Goal: Information Seeking & Learning: Learn about a topic

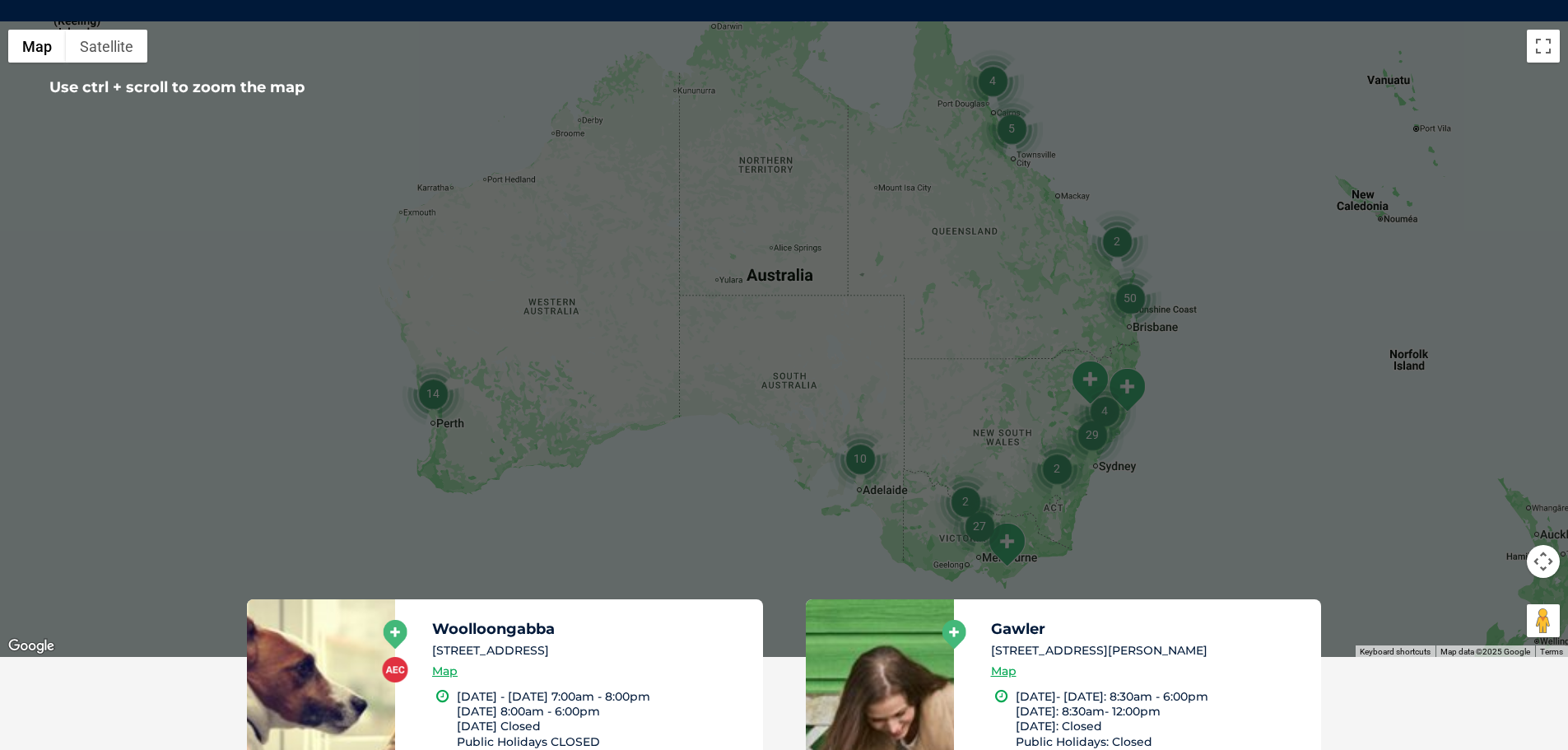
scroll to position [382, 0]
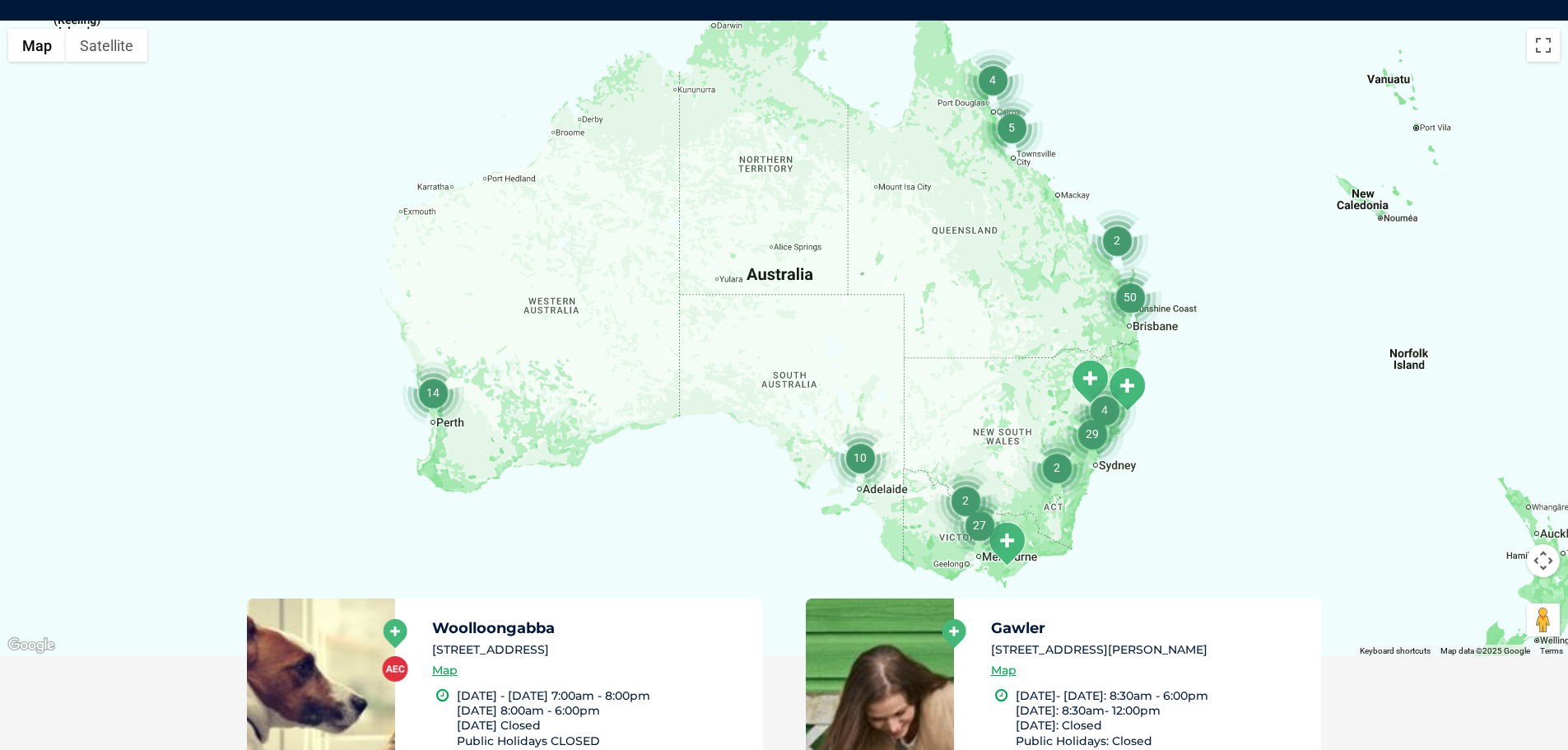
click at [999, 536] on img "27" at bounding box center [980, 526] width 63 height 63
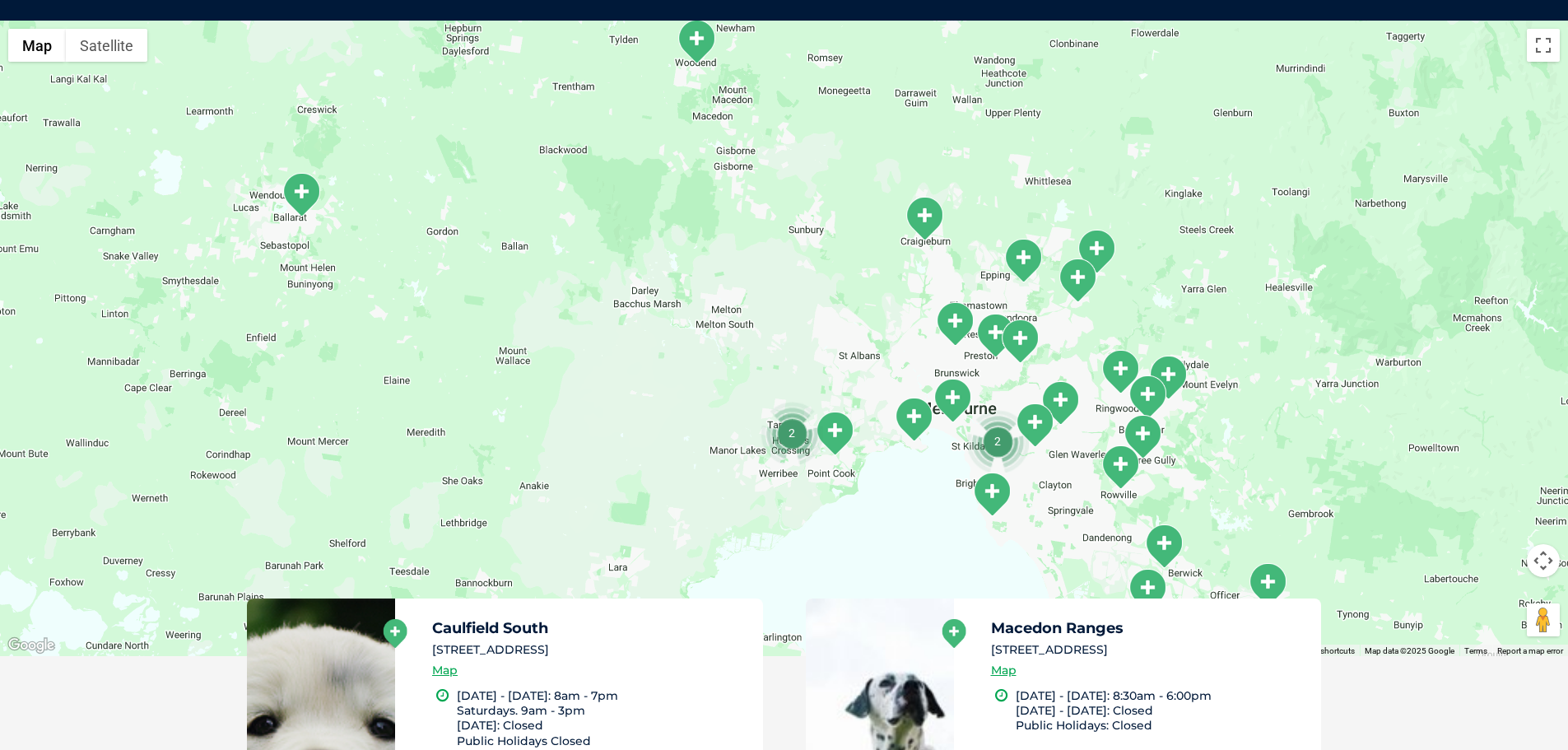
click at [952, 320] on img "Coburg" at bounding box center [954, 323] width 41 height 45
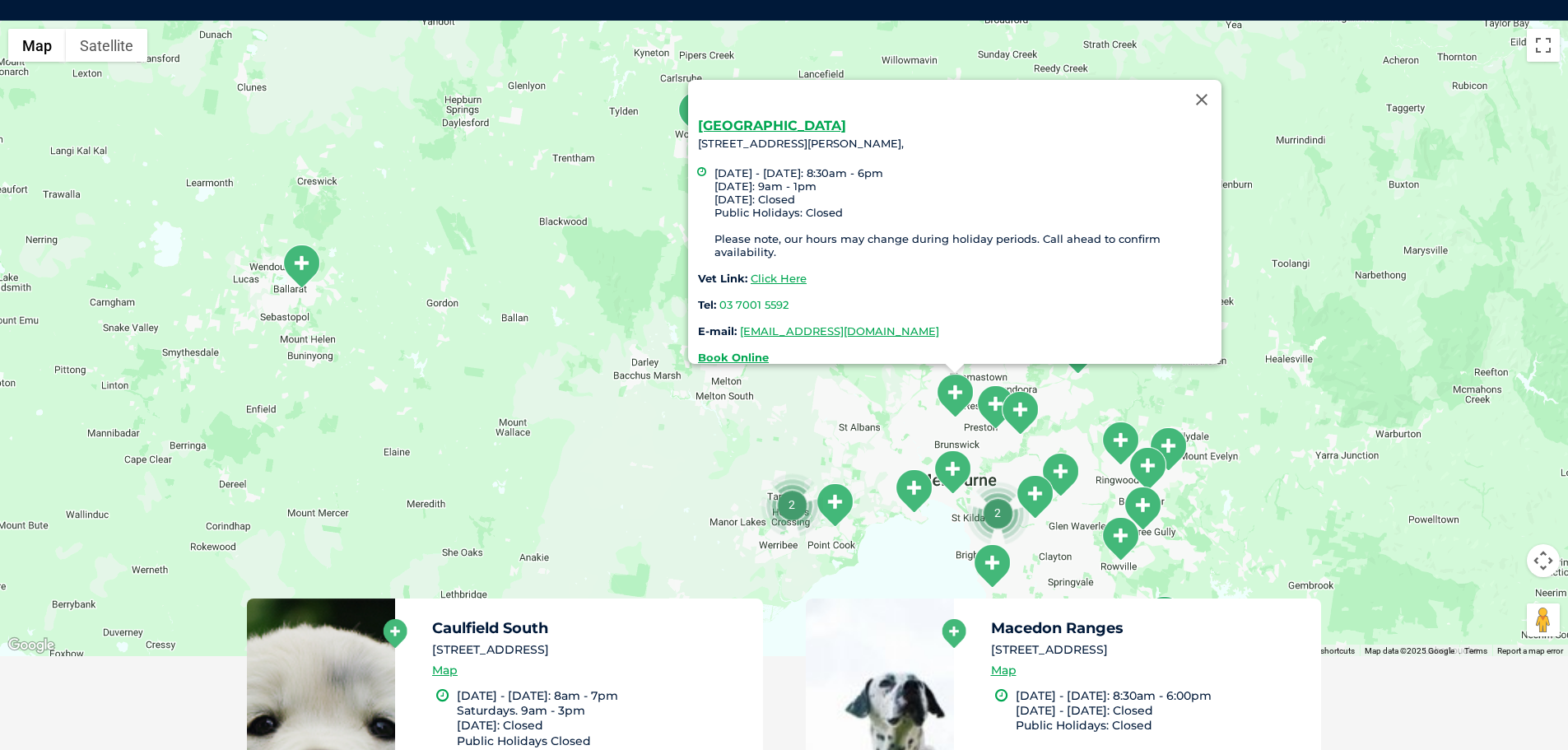
click at [995, 406] on img "Preston" at bounding box center [994, 406] width 41 height 45
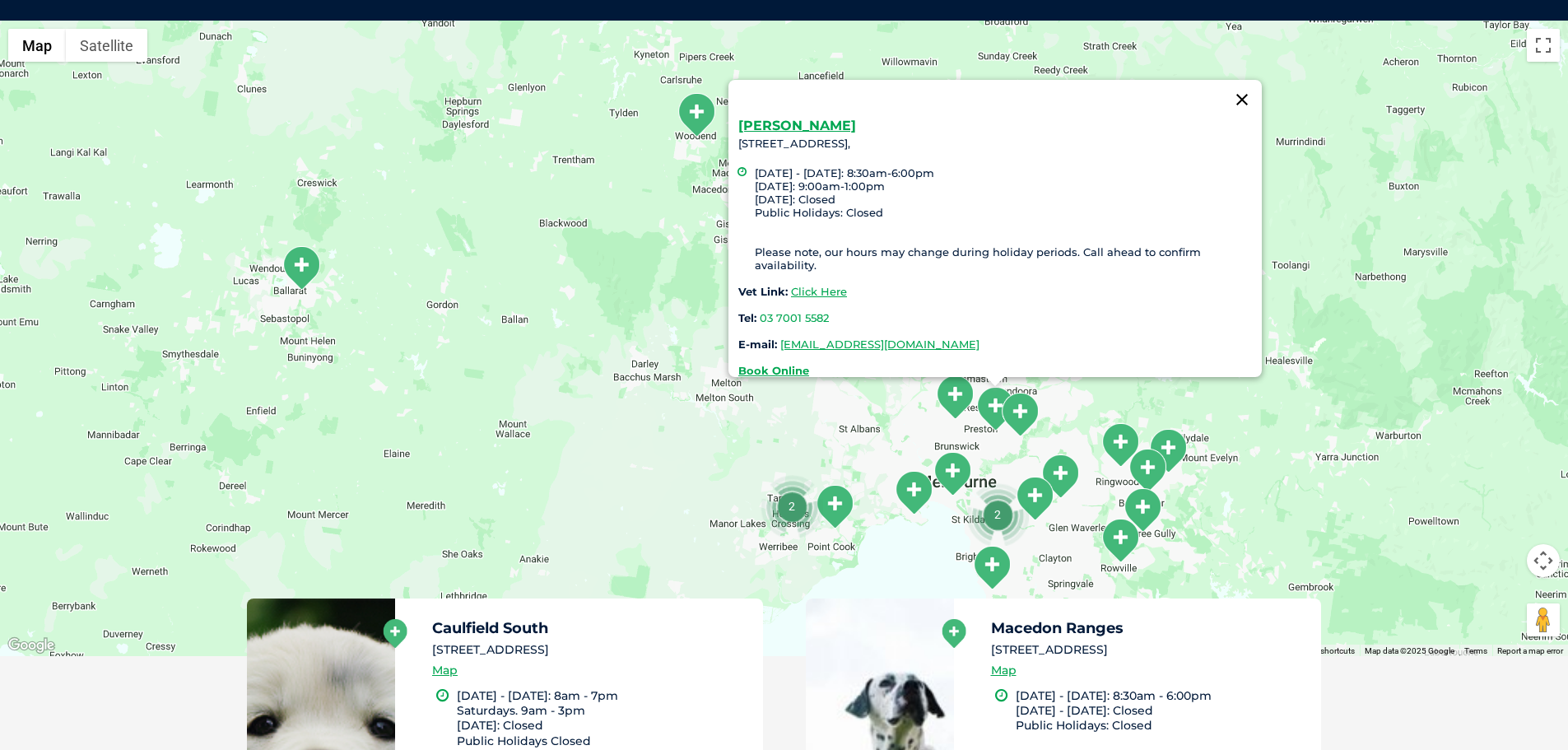
click at [1247, 80] on button "Close" at bounding box center [1242, 99] width 39 height 39
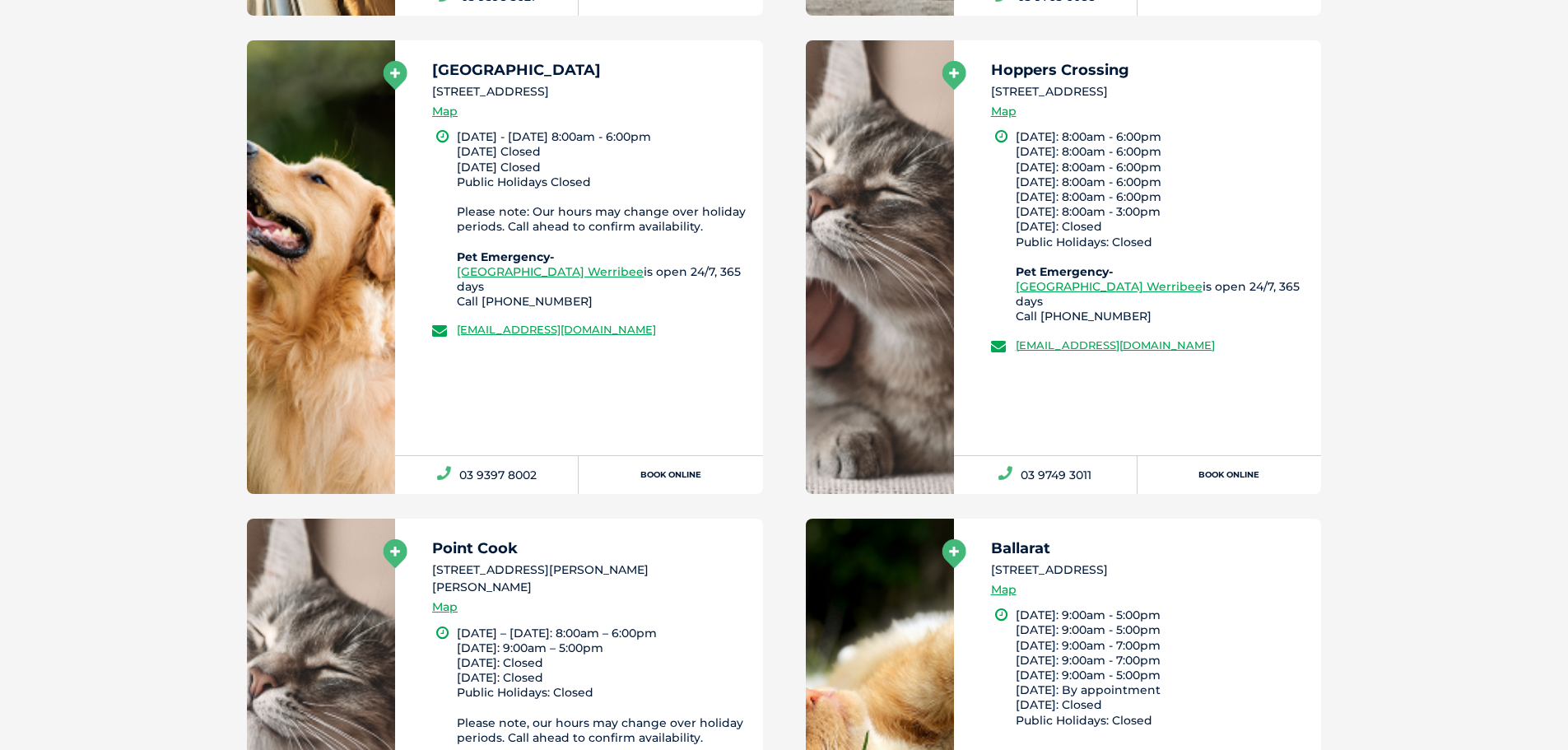
scroll to position [3840, 0]
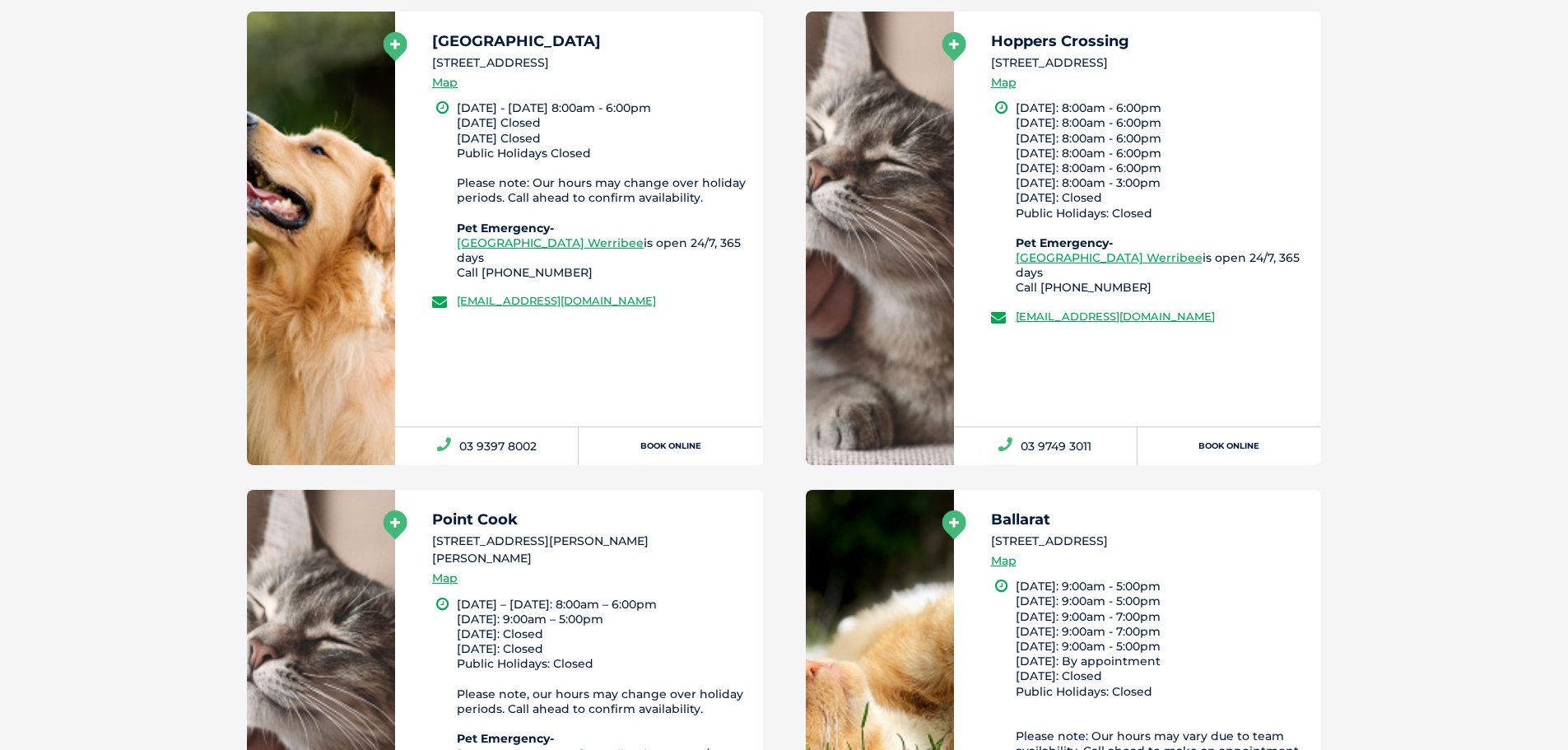
drag, startPoint x: 673, startPoint y: 66, endPoint x: 431, endPoint y: 63, distance: 242.0
click at [431, 63] on div "Williamstown 137 Railway Place, Williamstown VIC 3016 Map Monday - Friday 8:00a…" at bounding box center [579, 219] width 368 height 415
copy li "137 Railway Place, Williamstown VIC 3016"
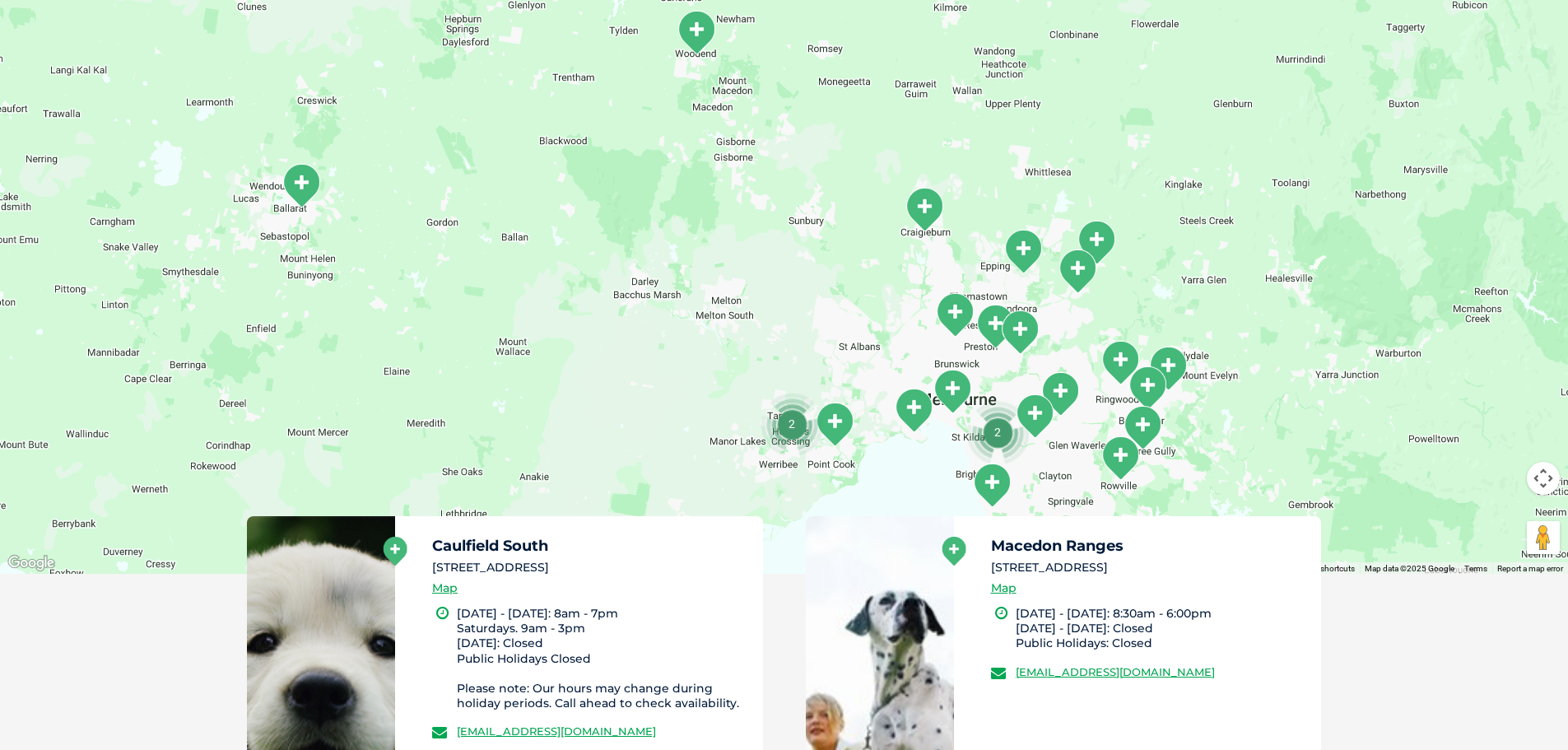
scroll to position [0, 0]
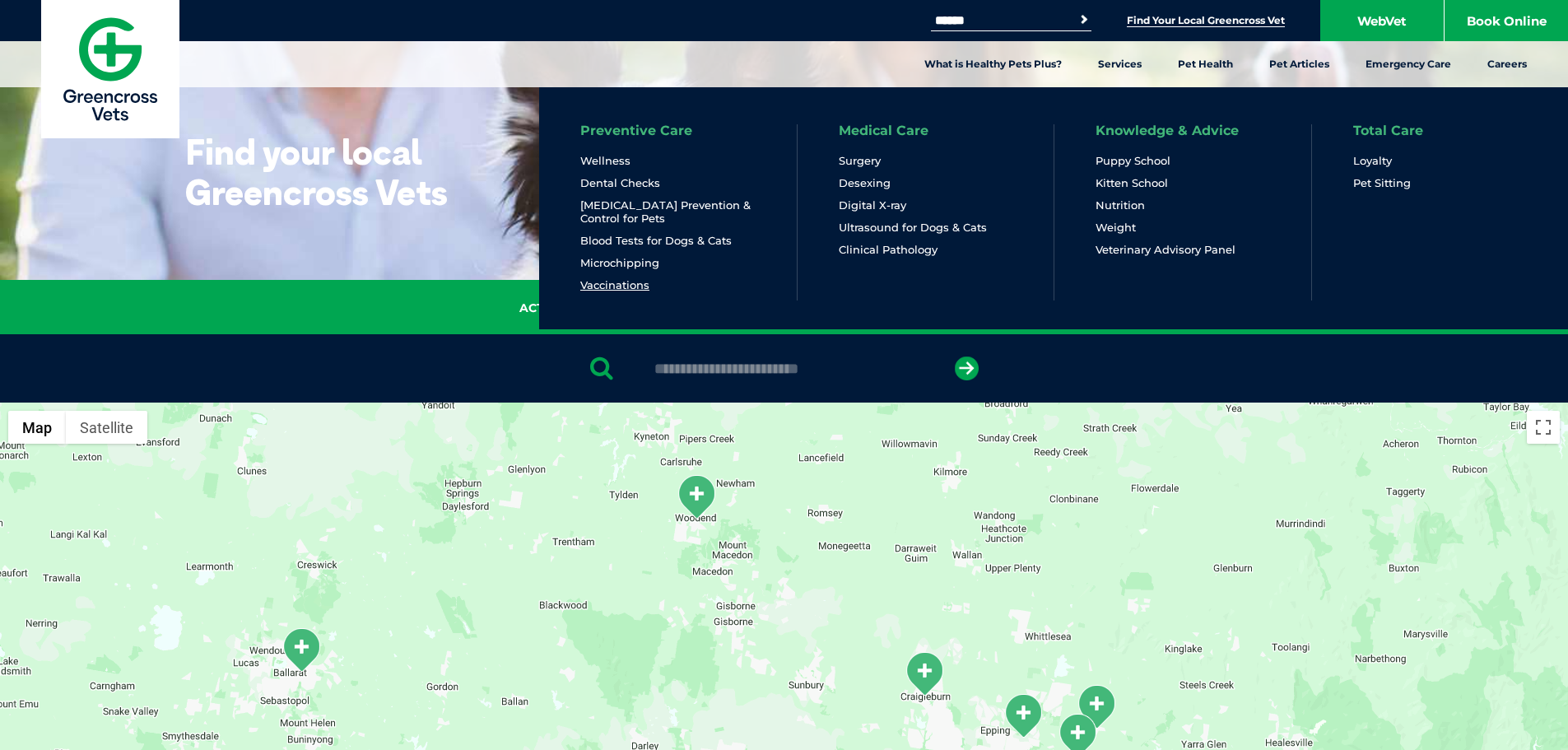
click at [638, 286] on link "Vaccinations" at bounding box center [615, 285] width 69 height 14
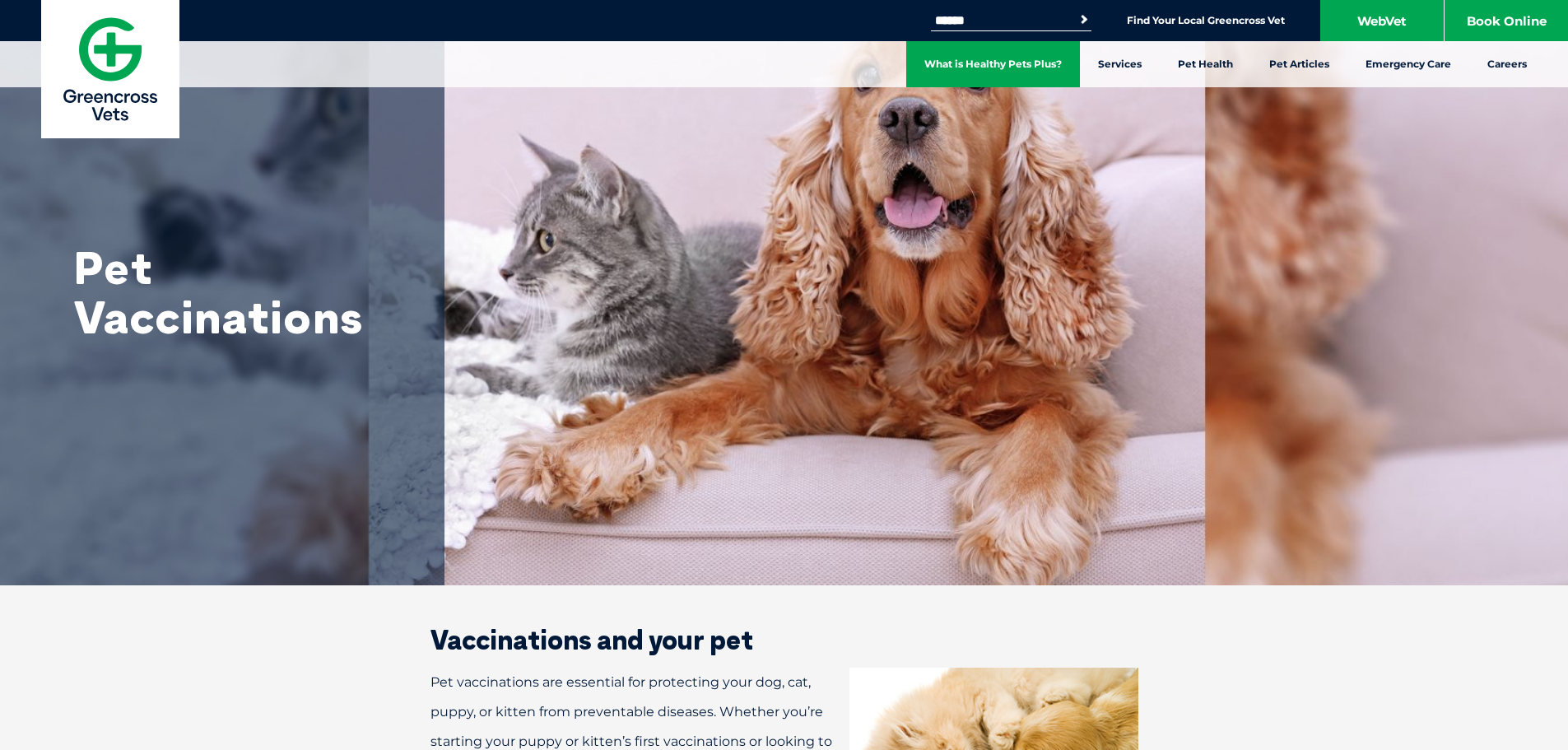
click at [988, 67] on link "What is Healthy Pets Plus?" at bounding box center [993, 64] width 174 height 46
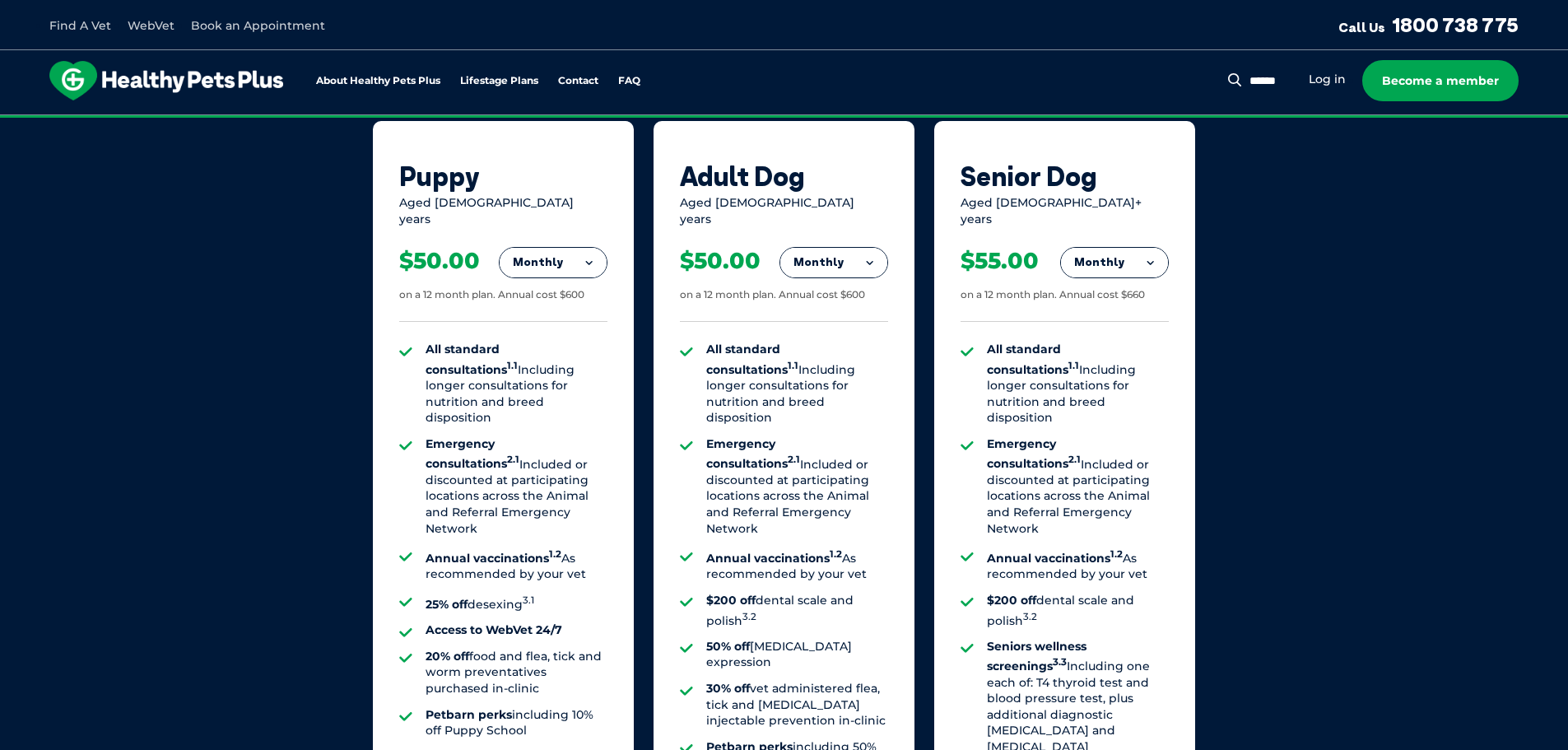
scroll to position [1153, 0]
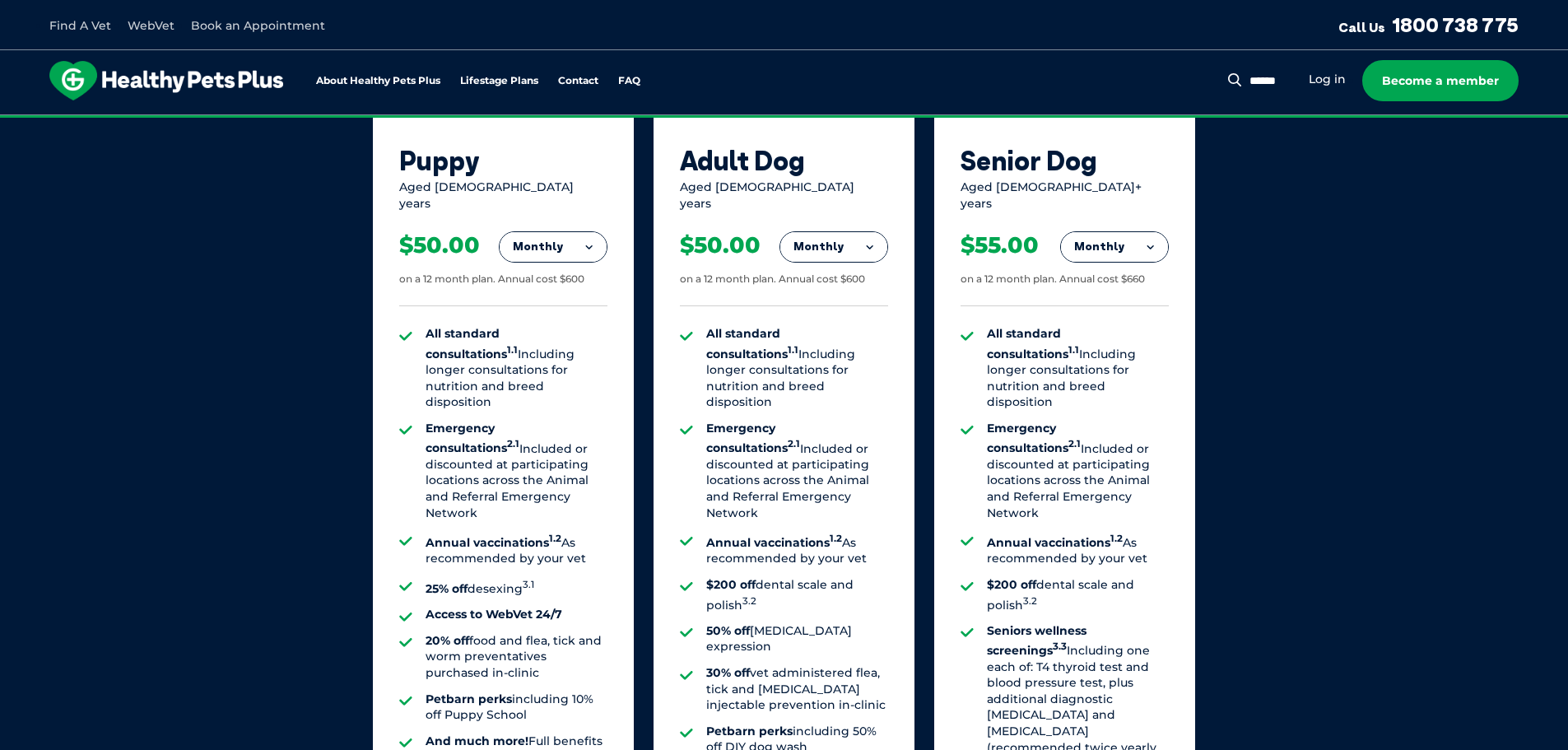
click at [574, 240] on button "Monthly" at bounding box center [554, 246] width 107 height 30
click at [554, 360] on li "Yearly" at bounding box center [554, 360] width 107 height 39
click at [591, 232] on button "Yearly" at bounding box center [554, 246] width 107 height 30
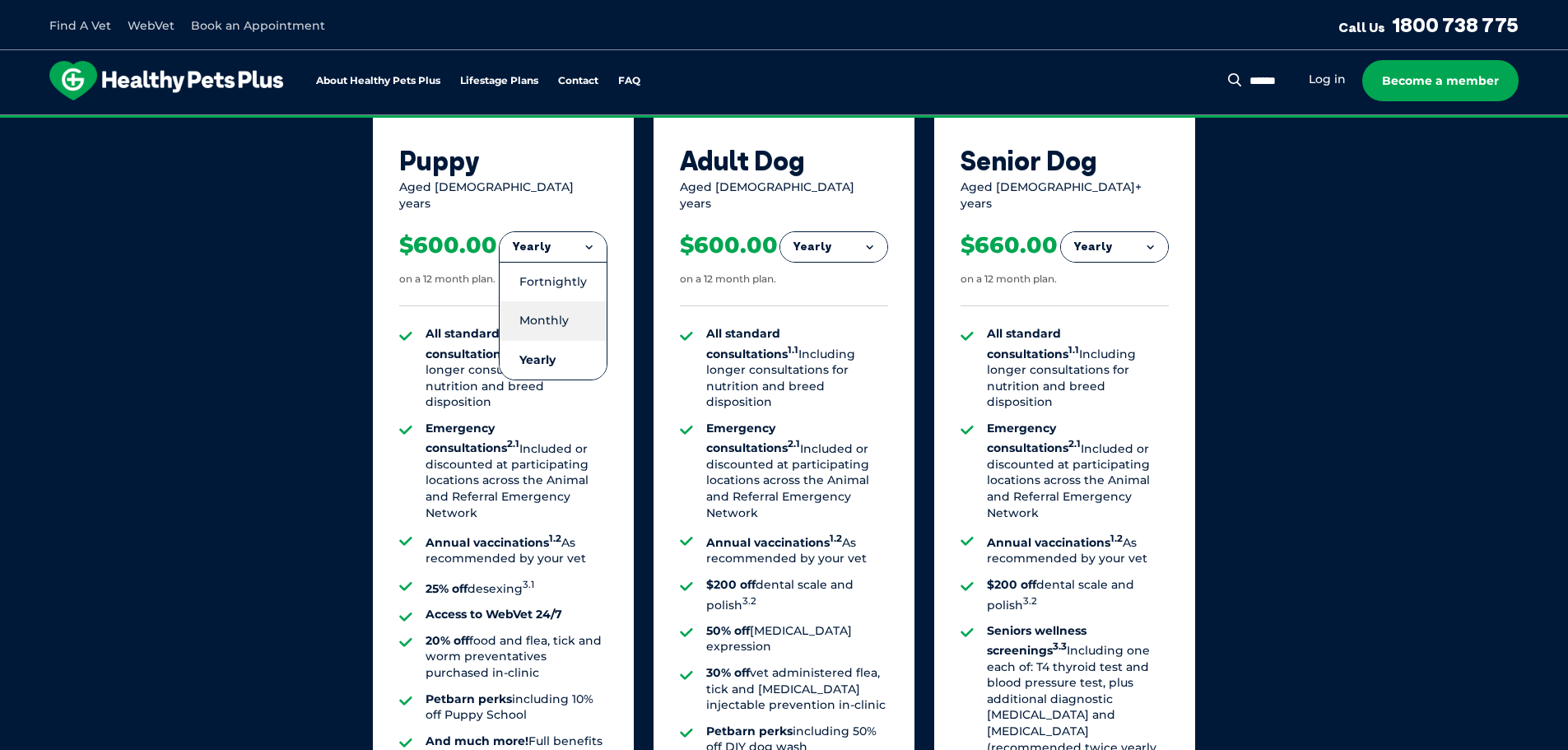
click at [564, 306] on li "Monthly" at bounding box center [554, 321] width 107 height 39
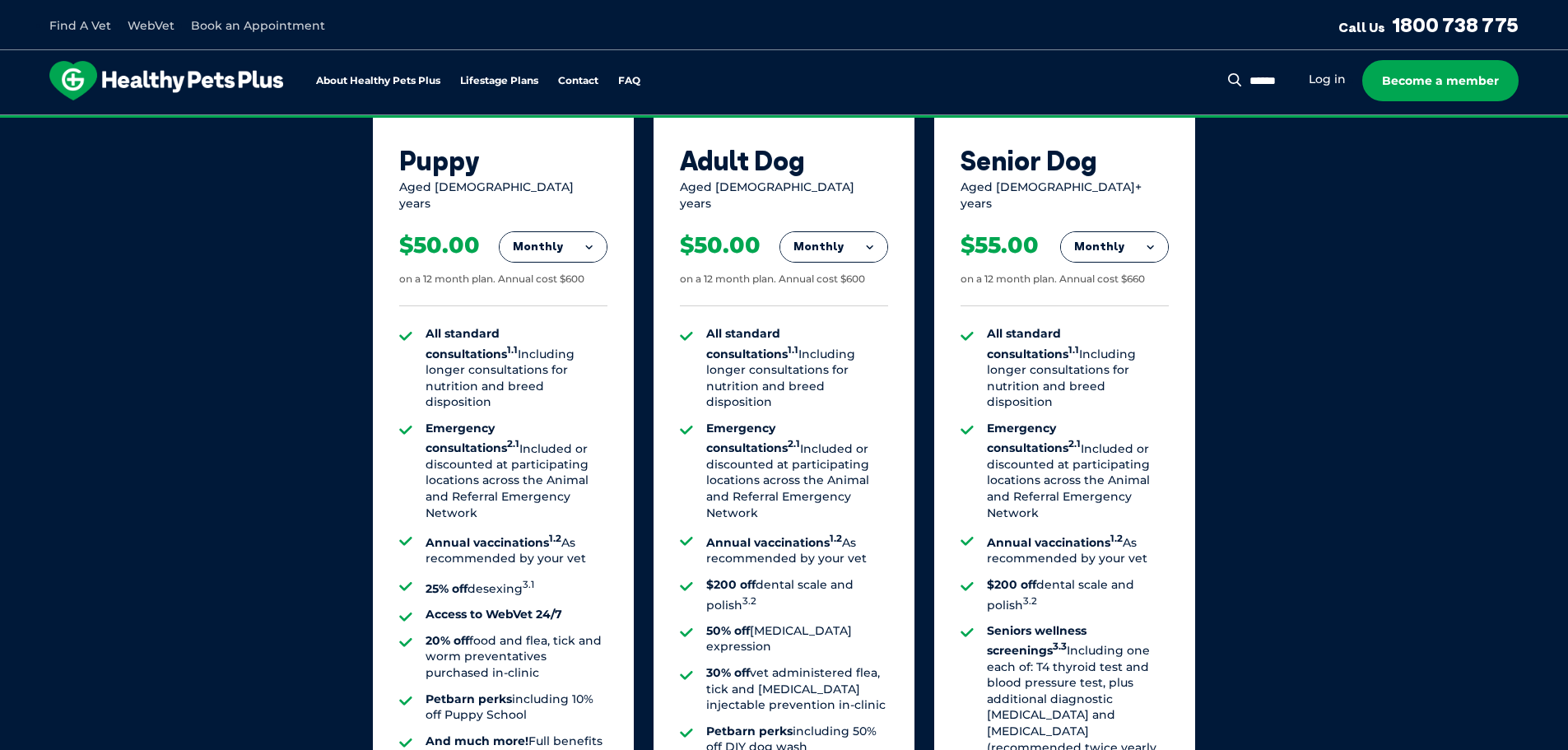
click at [1259, 314] on div "Our Membership Plans All of our memberships are for a 12 month term. We offer s…" at bounding box center [784, 406] width 1568 height 1152
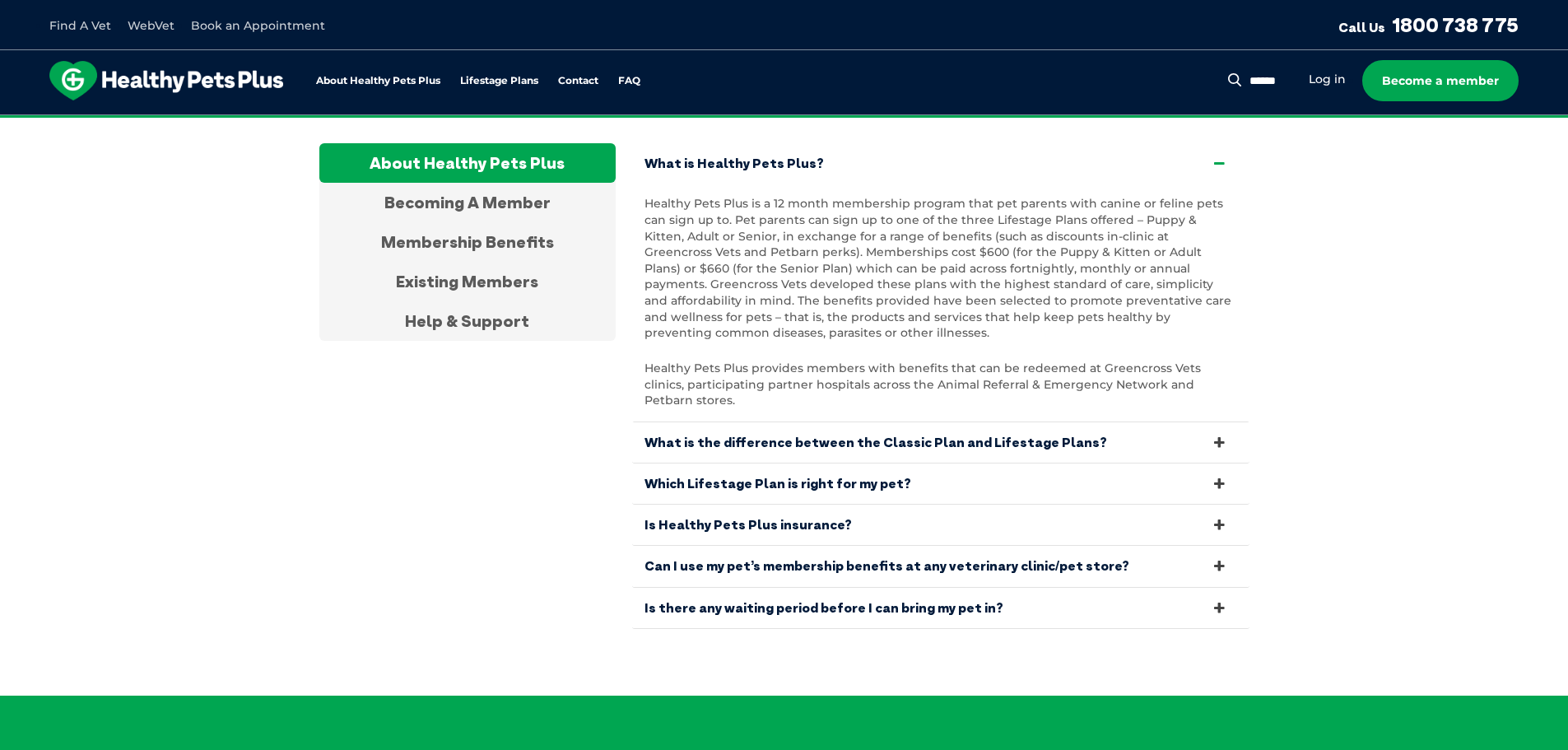
scroll to position [3128, 0]
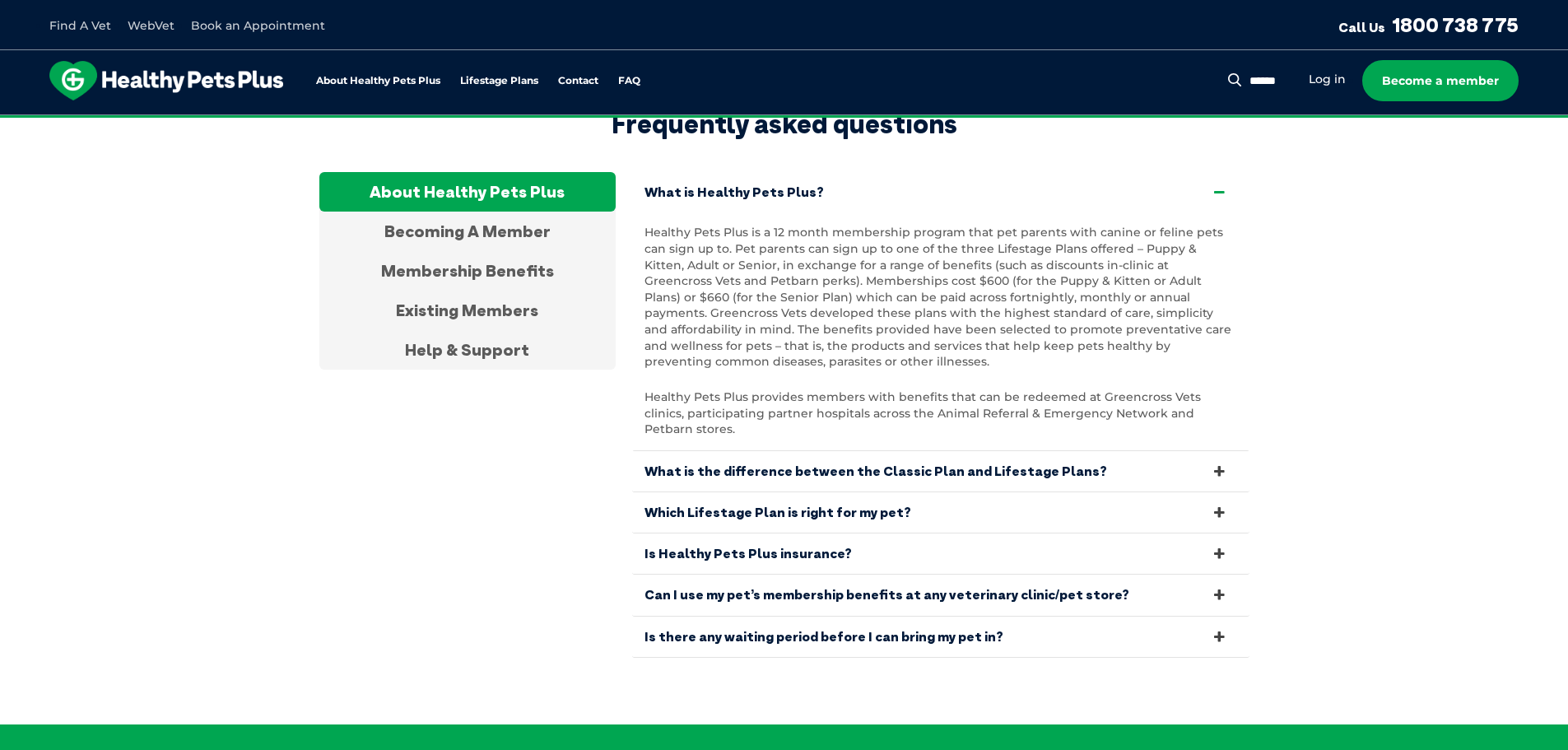
click at [1197, 451] on link "What is the difference between the Classic Plan and Lifestage Plans?" at bounding box center [941, 471] width 617 height 40
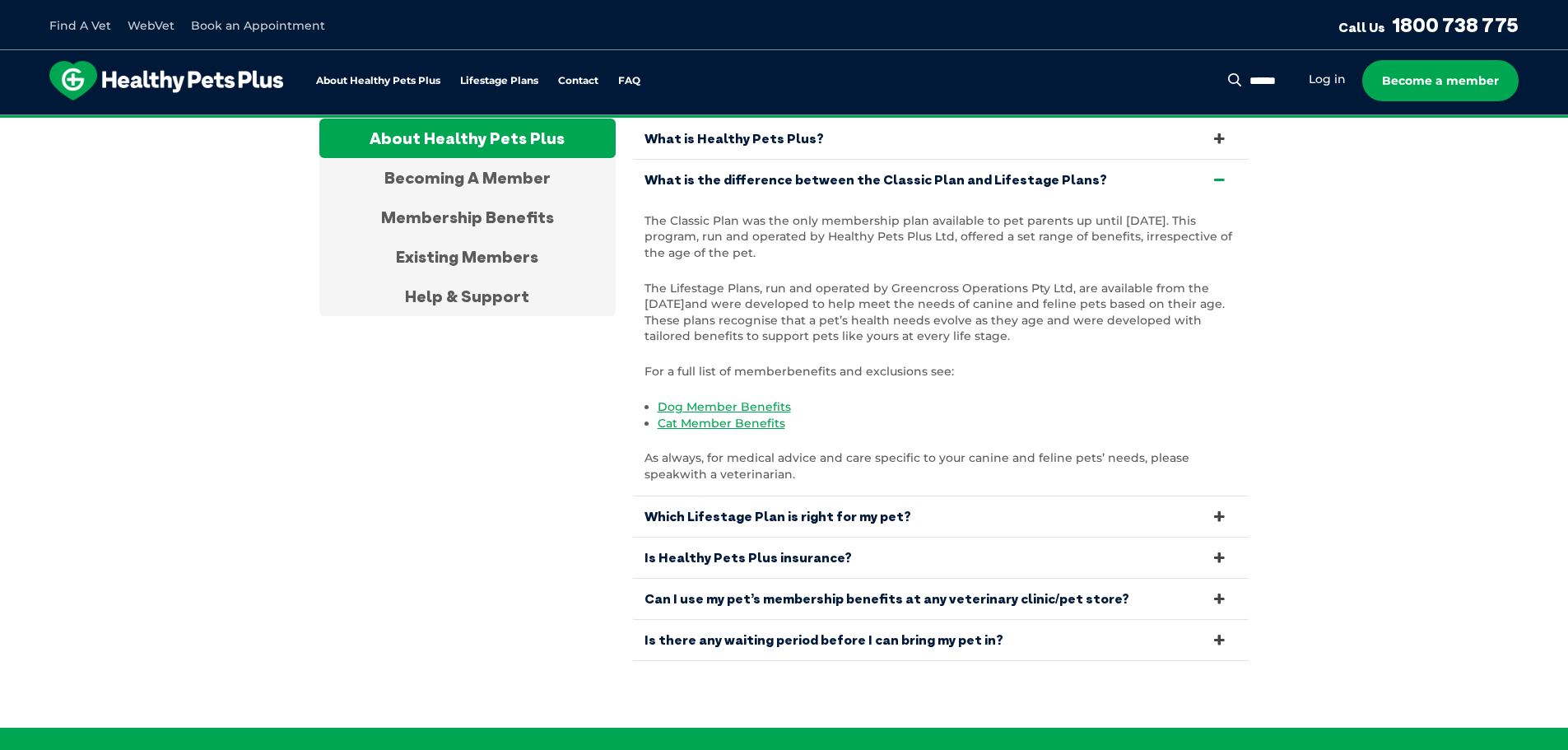
scroll to position [3211, 0]
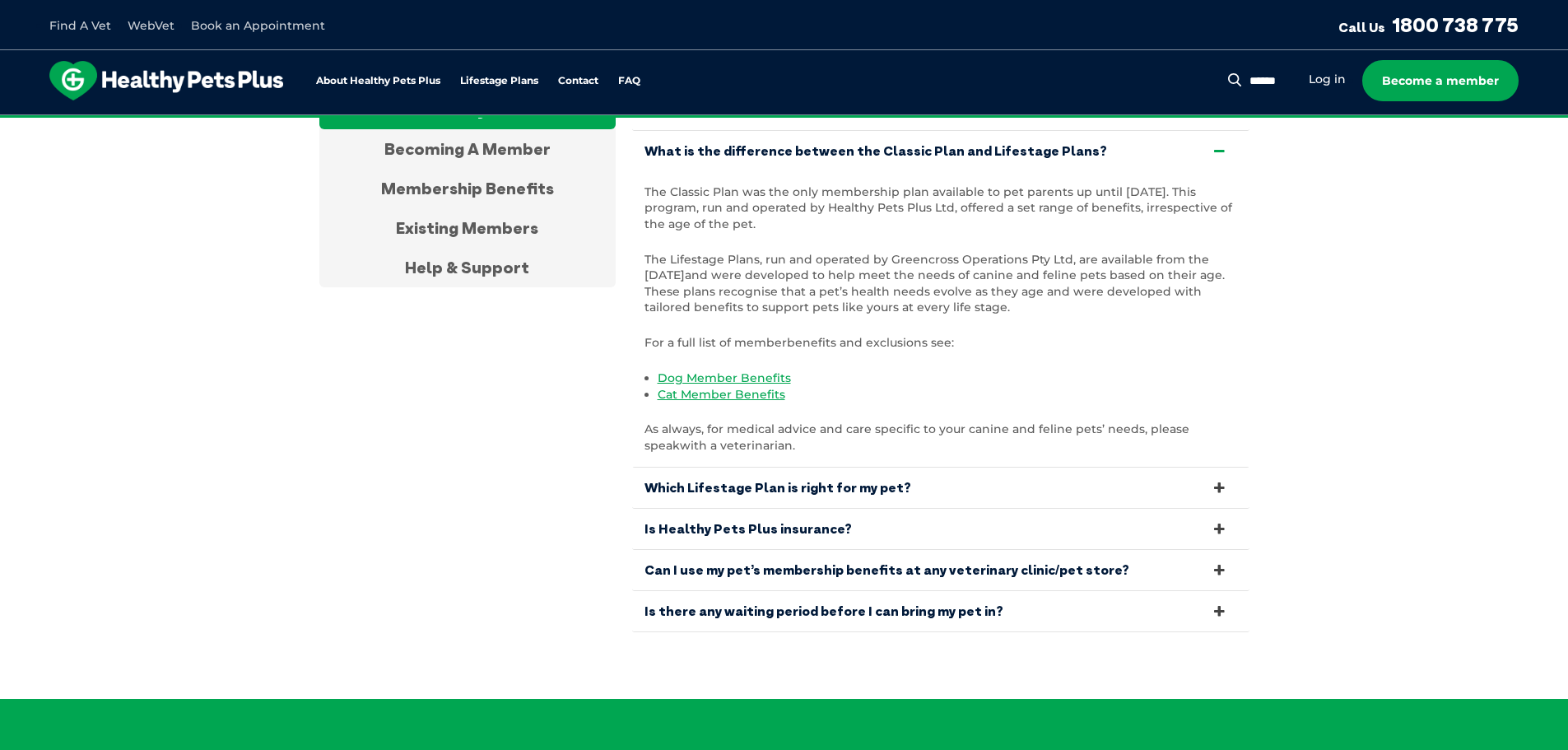
click at [1216, 480] on icon at bounding box center [1219, 488] width 18 height 15
